Goal: Book appointment/travel/reservation

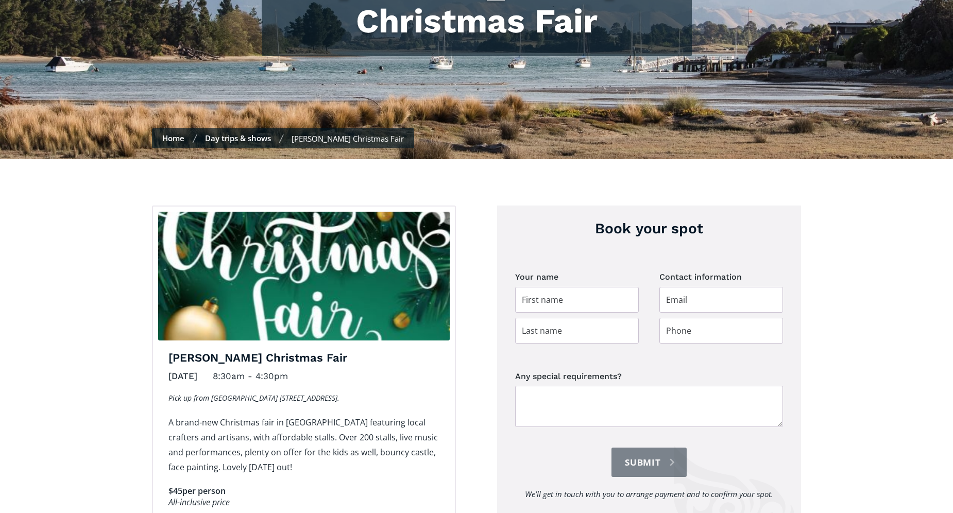
scroll to position [257, 0]
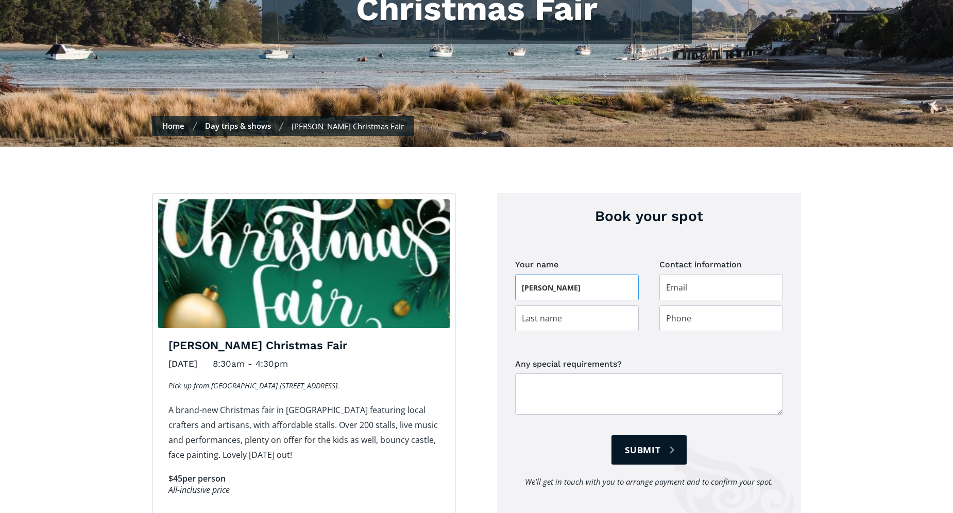
type input "Unice"
type input "Johns"
type input "meowunice@xtra.co.nz"
type input "0211058951"
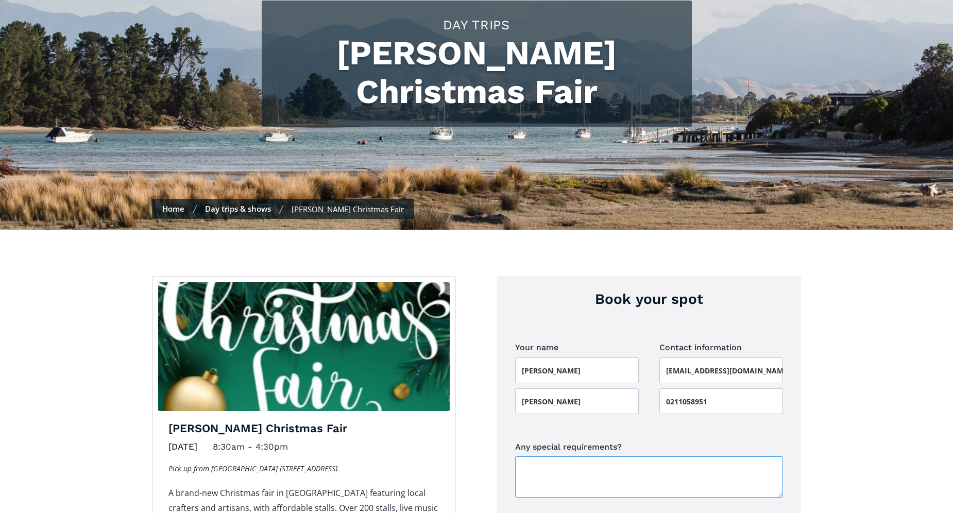
scroll to position [171, 0]
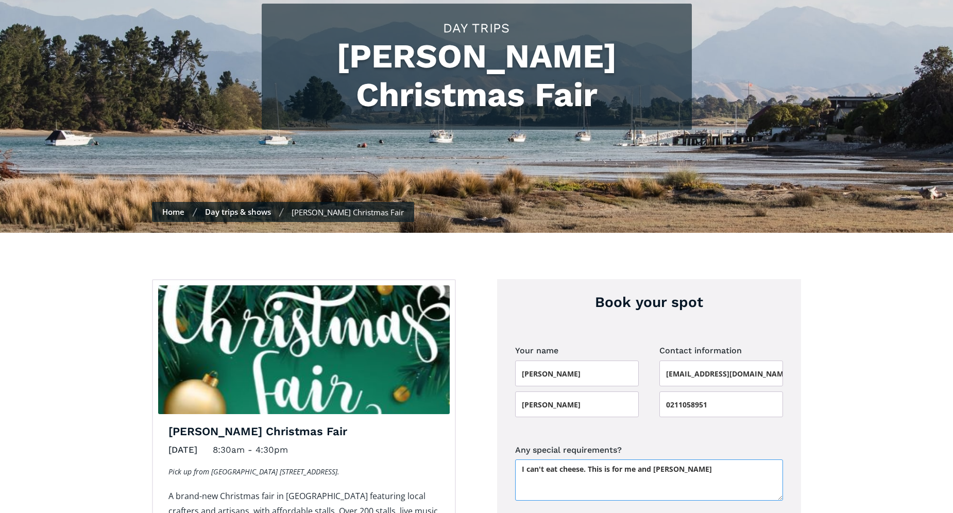
type textarea "I can't eat cheese. This is for me and Kathleen Kaveney"
drag, startPoint x: 672, startPoint y: 464, endPoint x: 527, endPoint y: 462, distance: 145.2
click at [526, 462] on form "Your name Unice Johns Contact information meowunice@xtra.co.nz 0211058951 Any s…" at bounding box center [649, 469] width 268 height 252
type input "Please wait..."
